Goal: Task Accomplishment & Management: Use online tool/utility

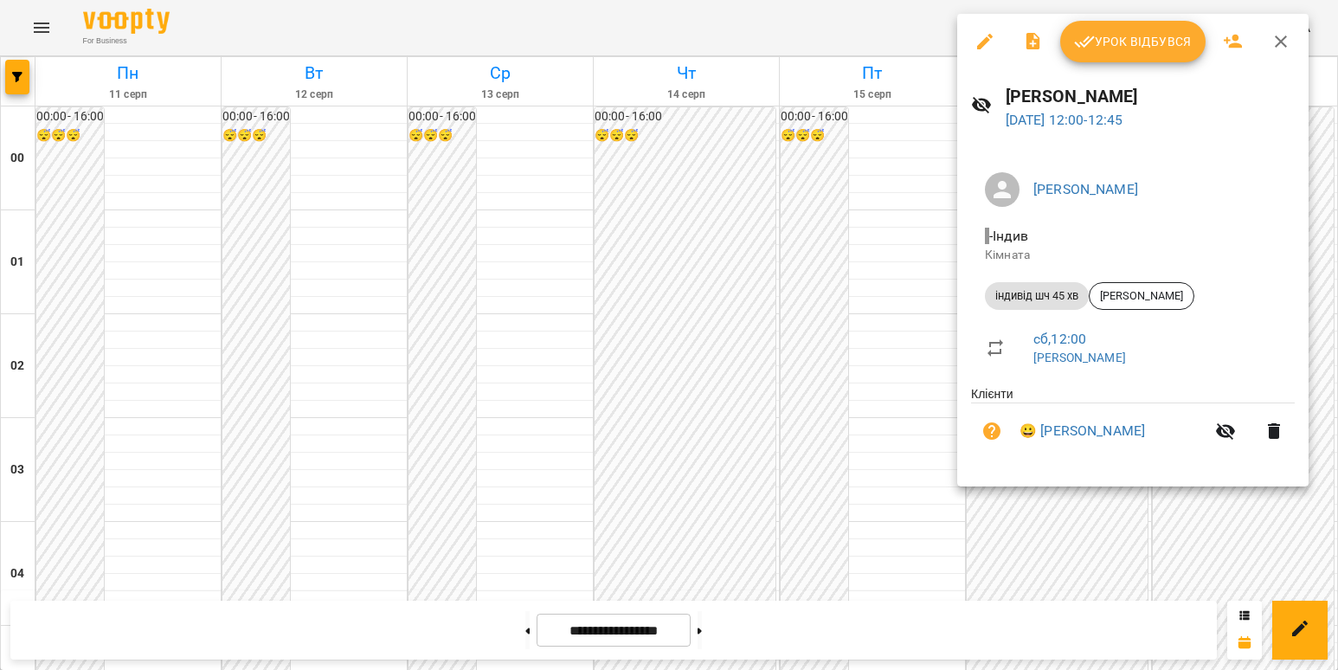
scroll to position [1125, 0]
click at [1071, 427] on link "😀 [PERSON_NAME]" at bounding box center [1083, 431] width 126 height 21
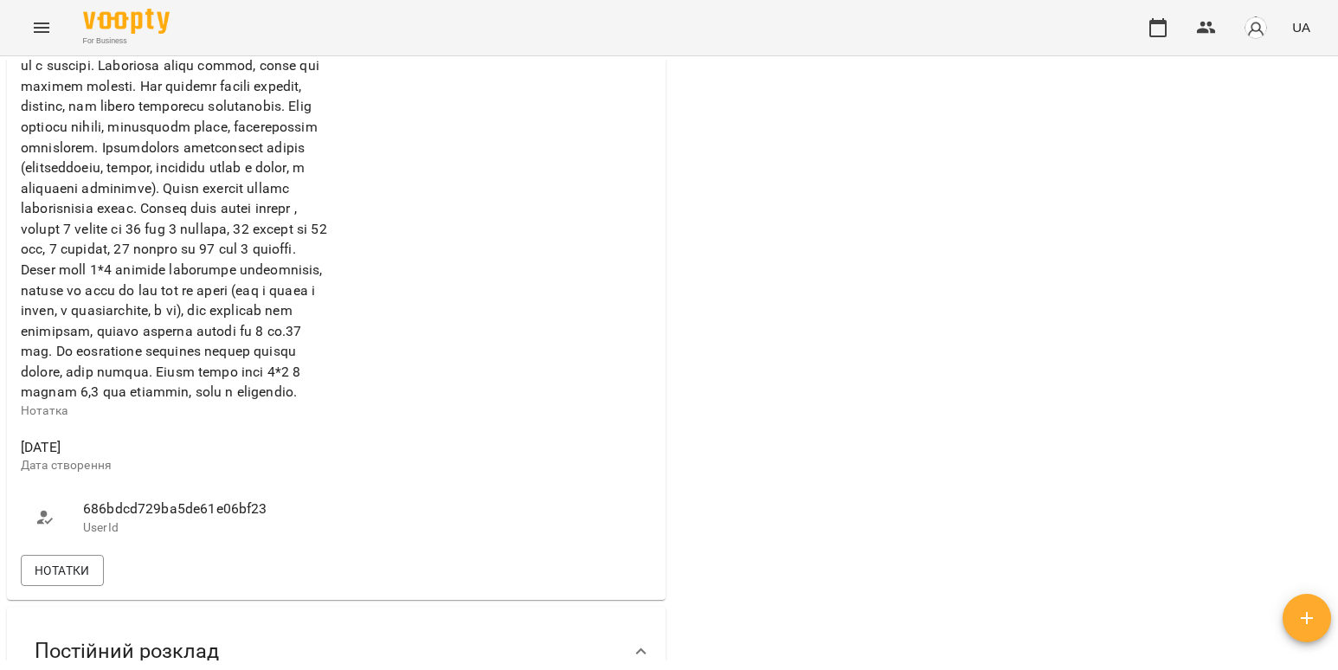
scroll to position [1212, 0]
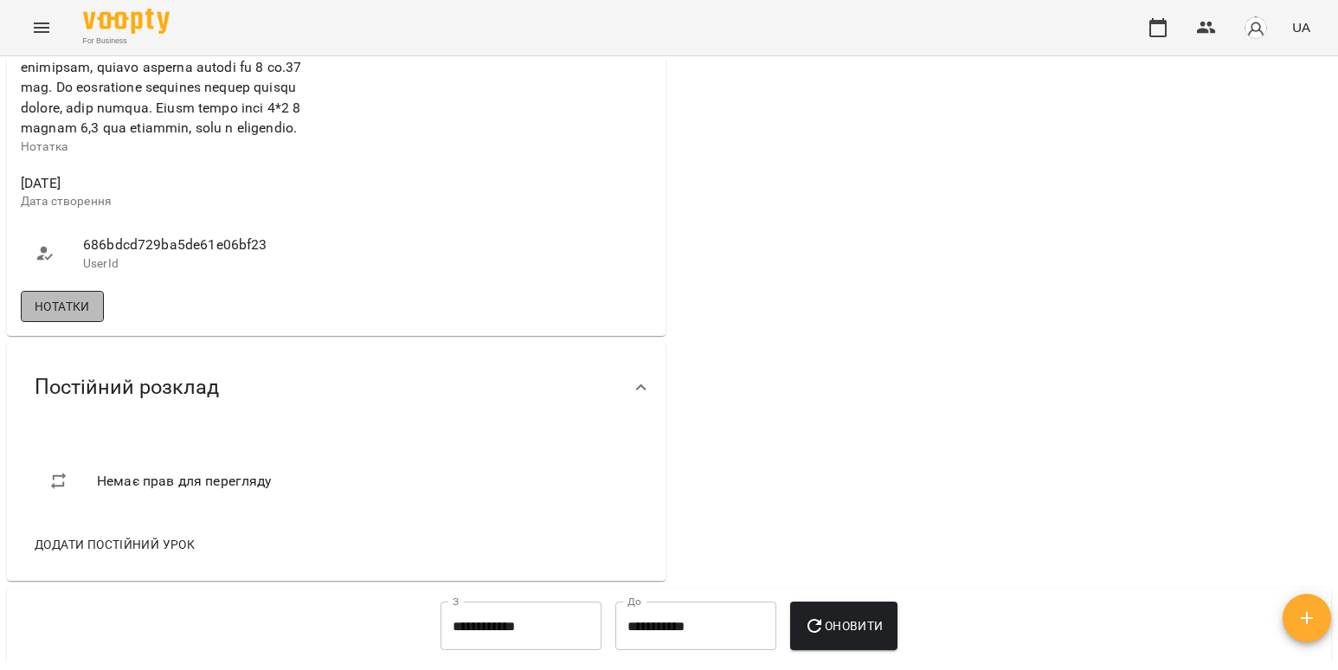
click at [46, 317] on span "Нотатки" at bounding box center [62, 306] width 55 height 21
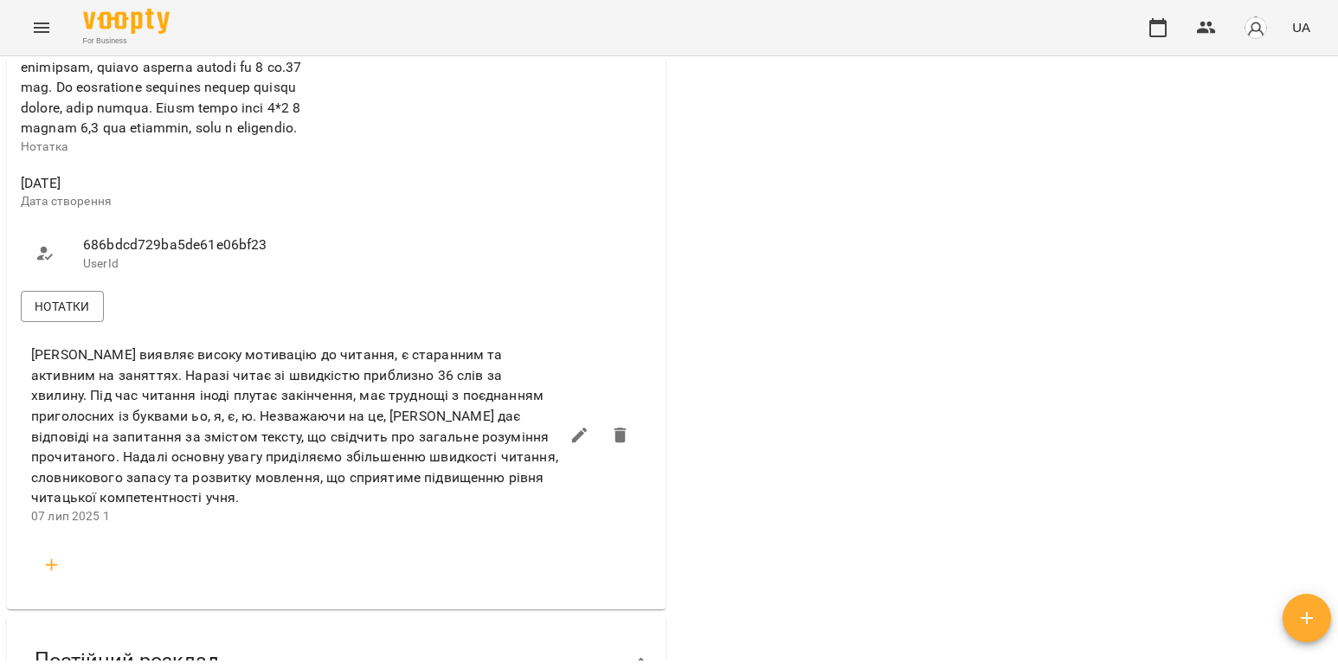
scroll to position [1558, 0]
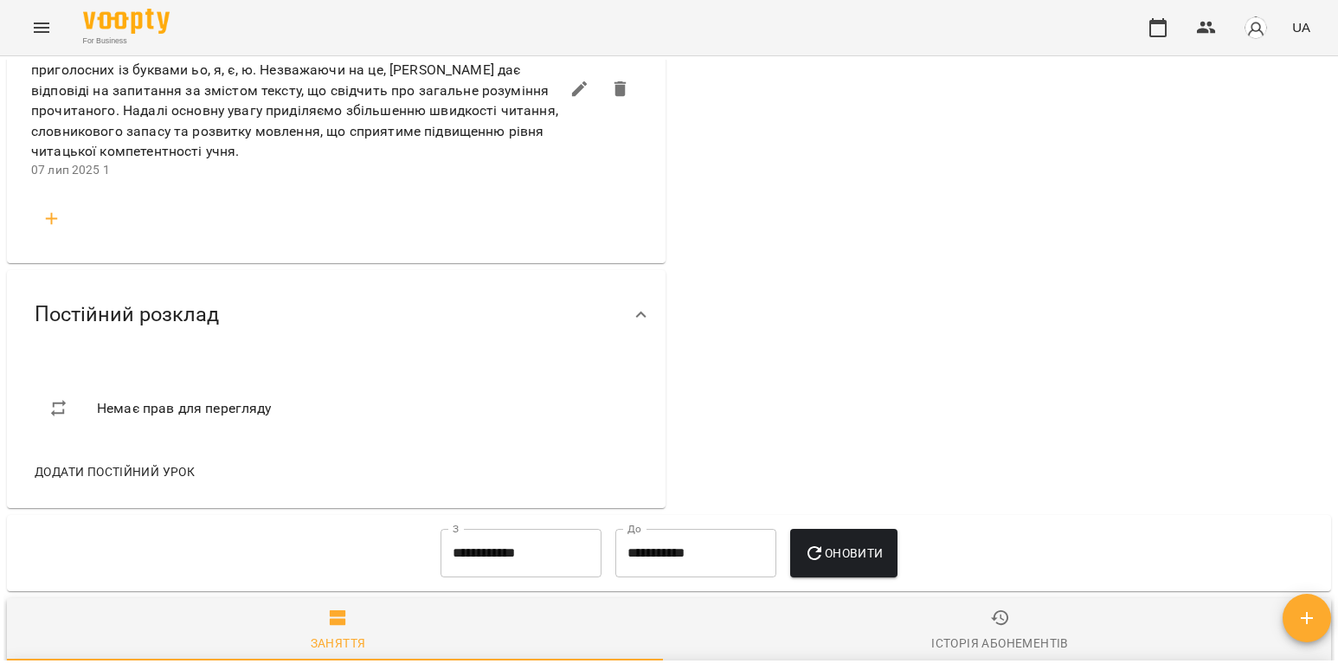
click at [53, 229] on icon "button" at bounding box center [52, 219] width 21 height 21
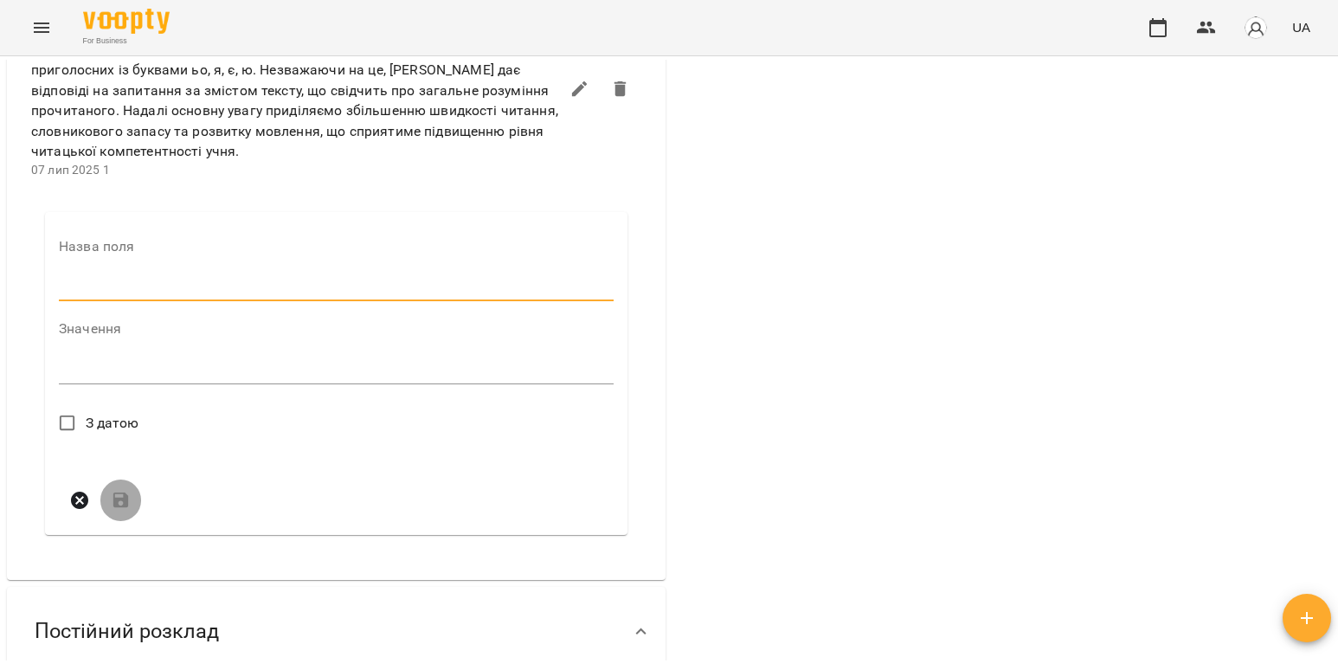
click at [96, 301] on input "text" at bounding box center [336, 288] width 555 height 28
type input "*"
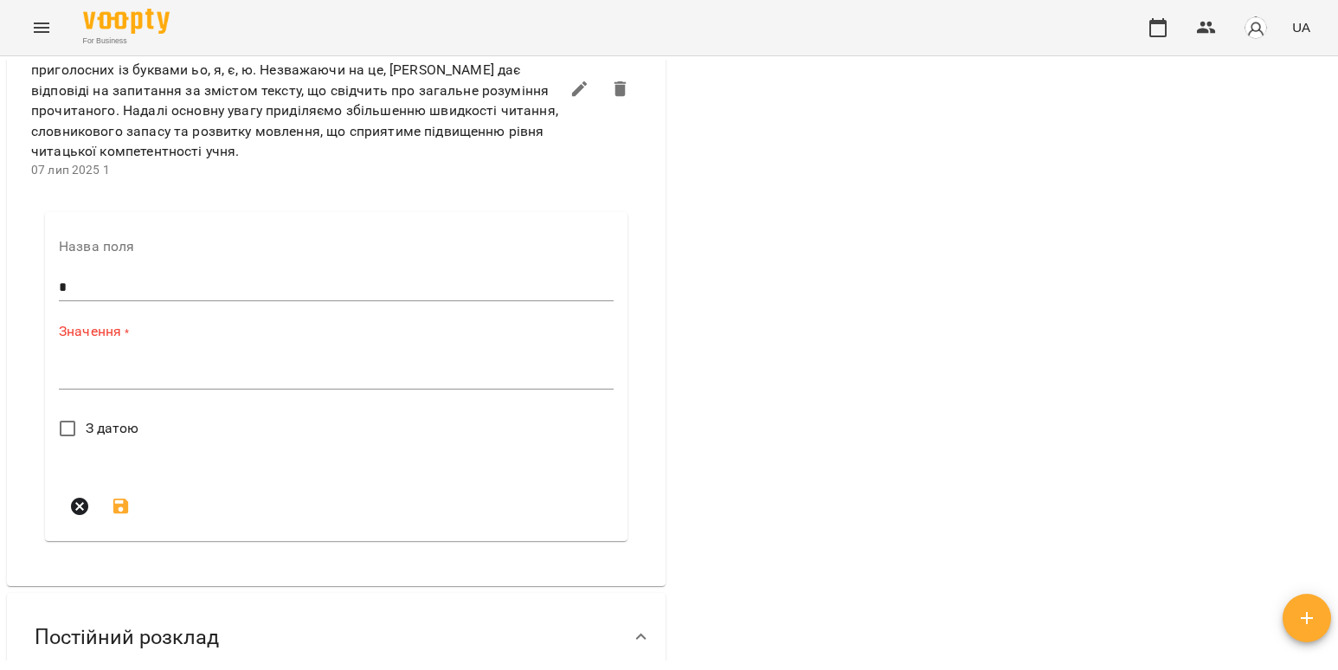
click at [126, 397] on div "Значення * *" at bounding box center [336, 359] width 555 height 75
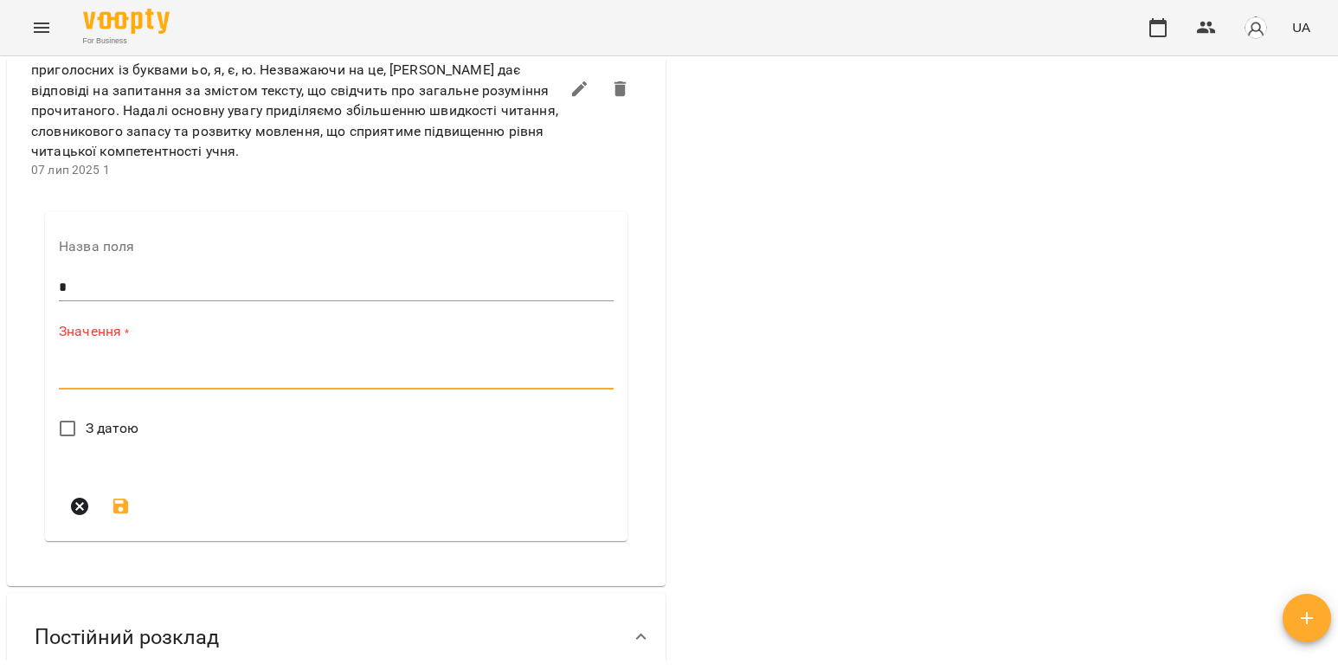
click at [129, 384] on textarea at bounding box center [336, 375] width 555 height 16
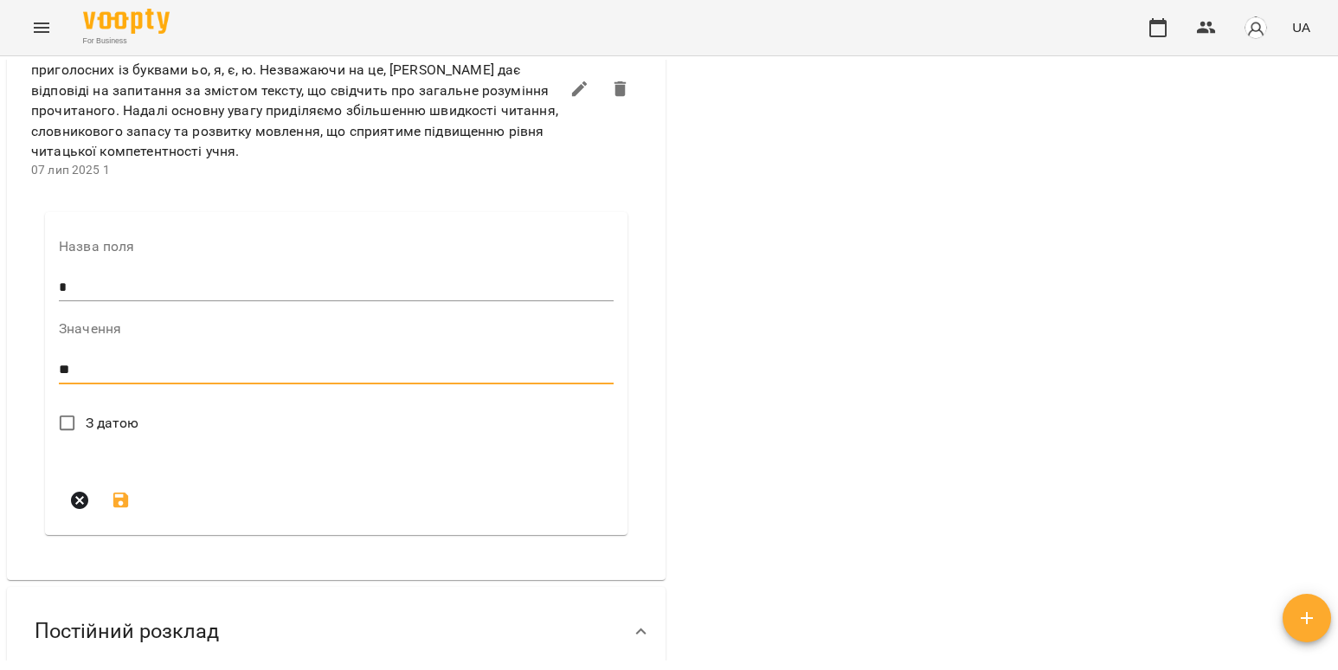
type textarea "*"
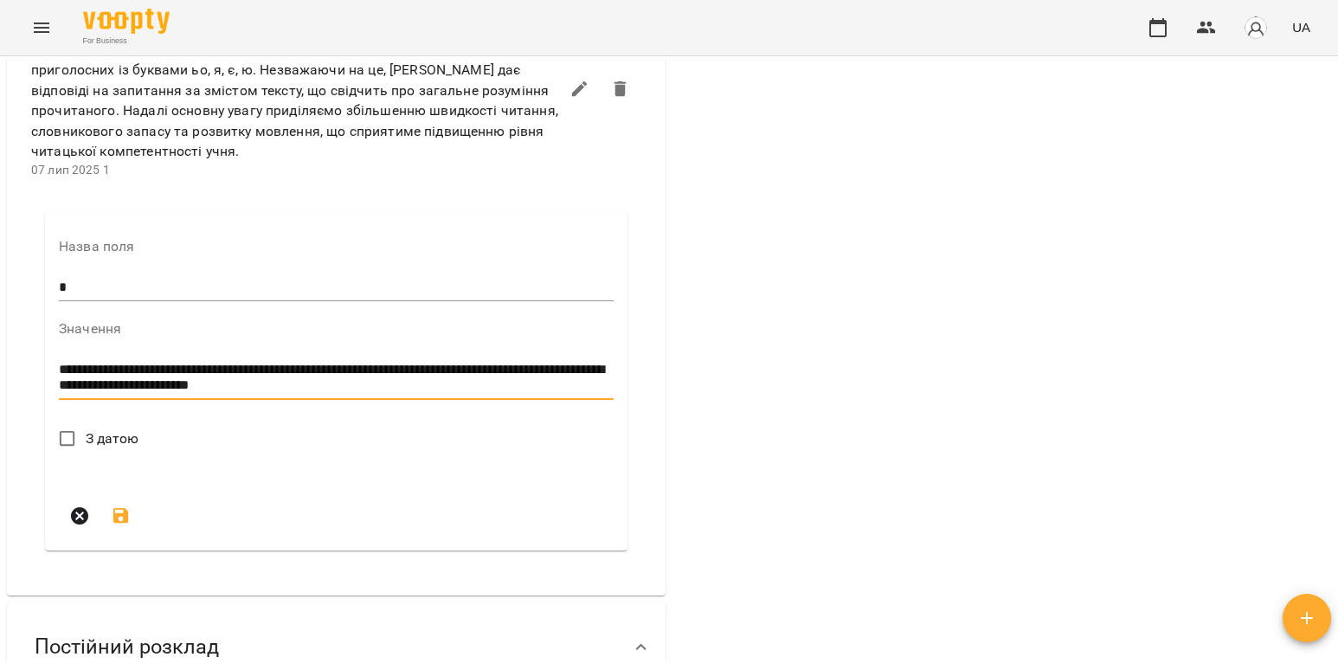
type textarea "**********"
click at [100, 449] on span "З датою" at bounding box center [113, 439] width 54 height 21
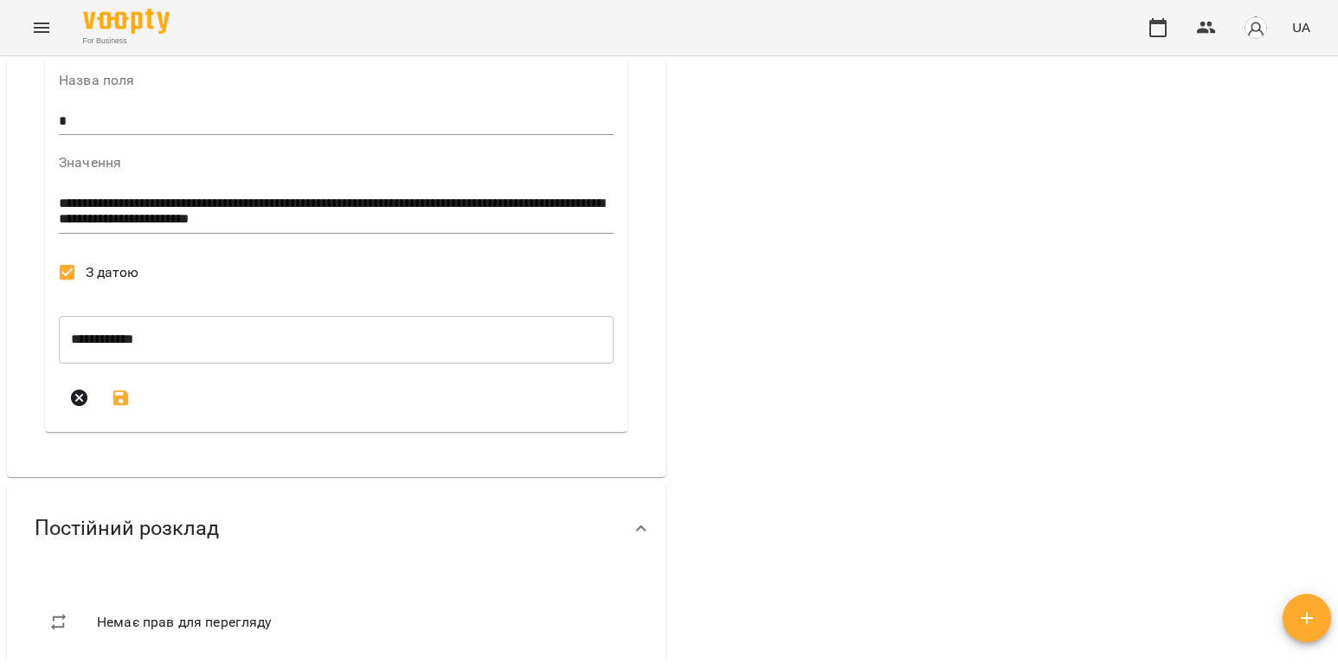
scroll to position [1732, 0]
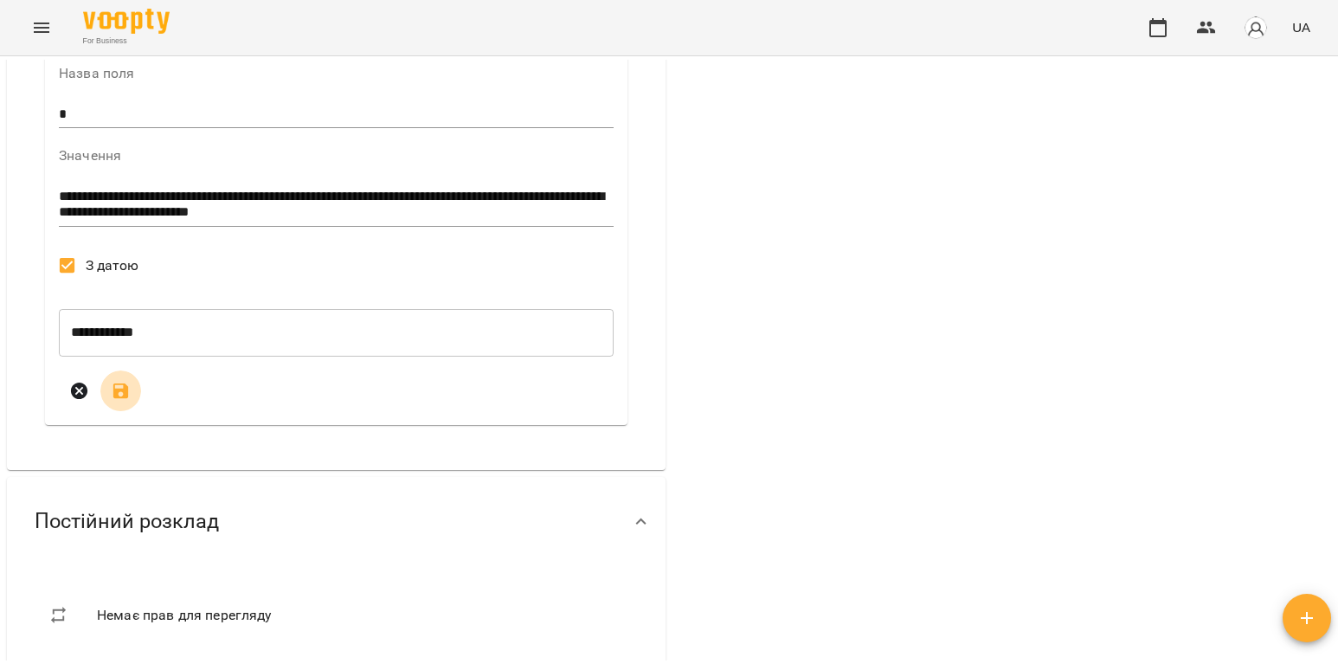
click at [126, 399] on icon "submit" at bounding box center [121, 392] width 16 height 16
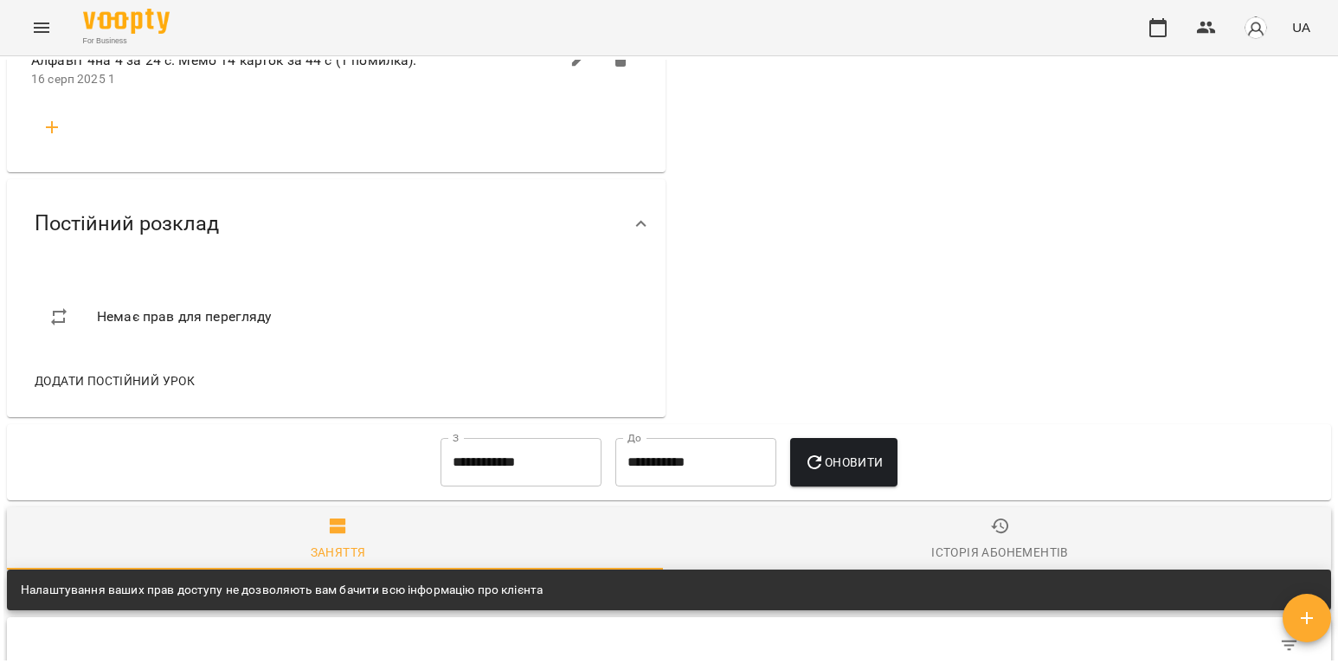
click at [40, 20] on icon "Menu" at bounding box center [41, 27] width 21 height 21
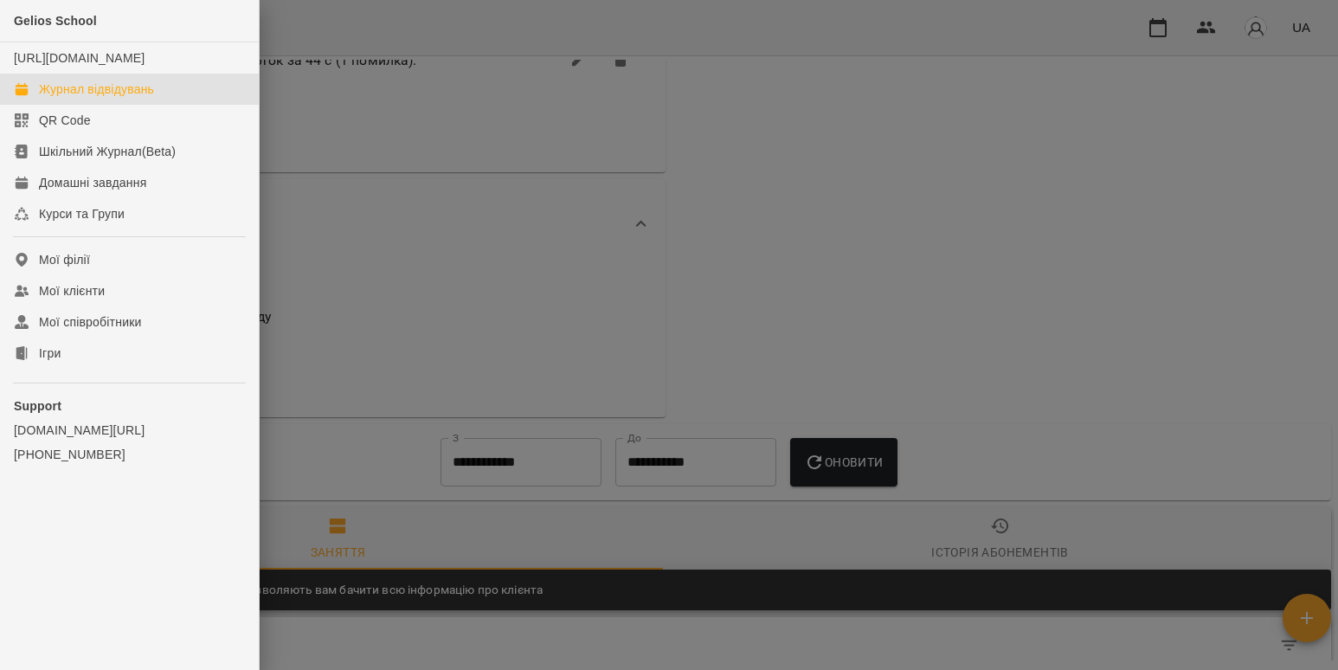
click at [81, 98] on div "Журнал відвідувань" at bounding box center [96, 89] width 115 height 17
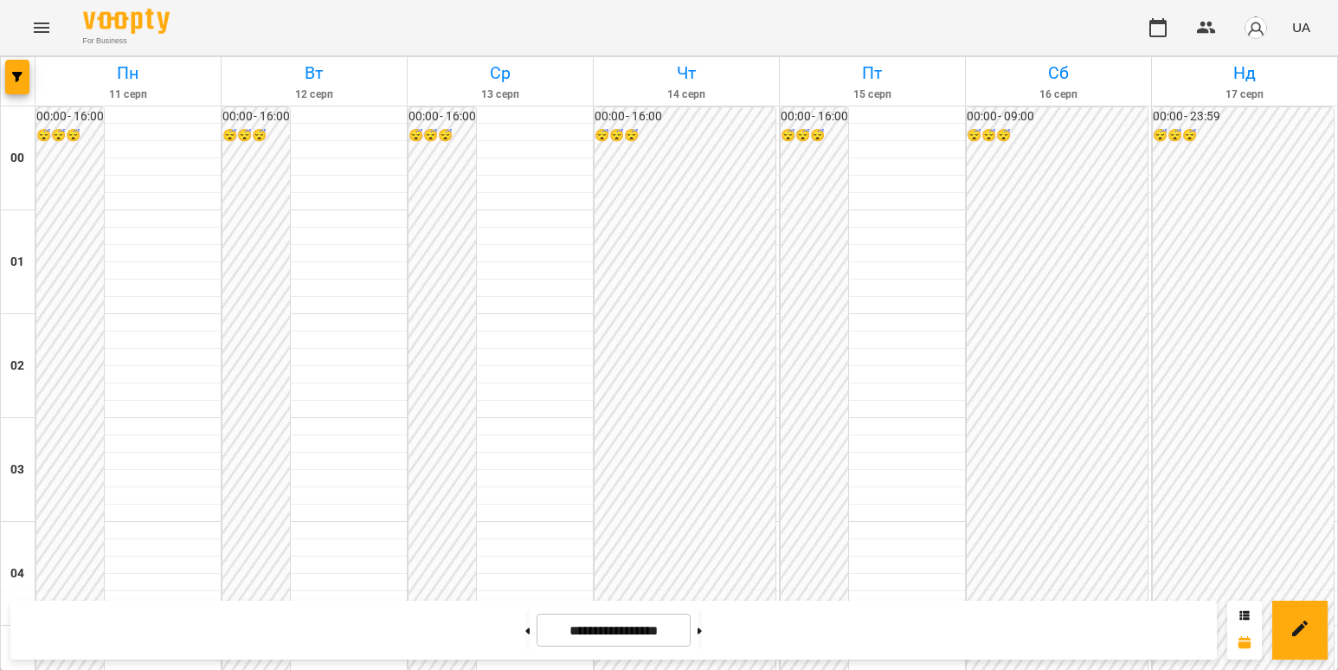
scroll to position [1472, 0]
